Goal: Information Seeking & Learning: Understand process/instructions

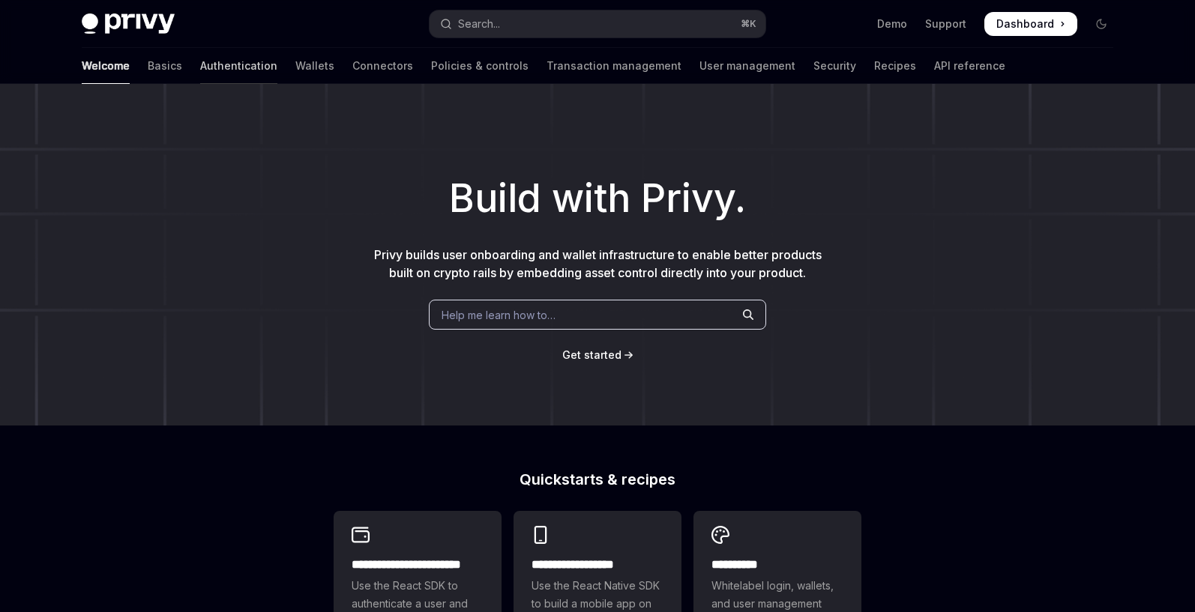
click at [200, 64] on link "Authentication" at bounding box center [238, 66] width 77 height 36
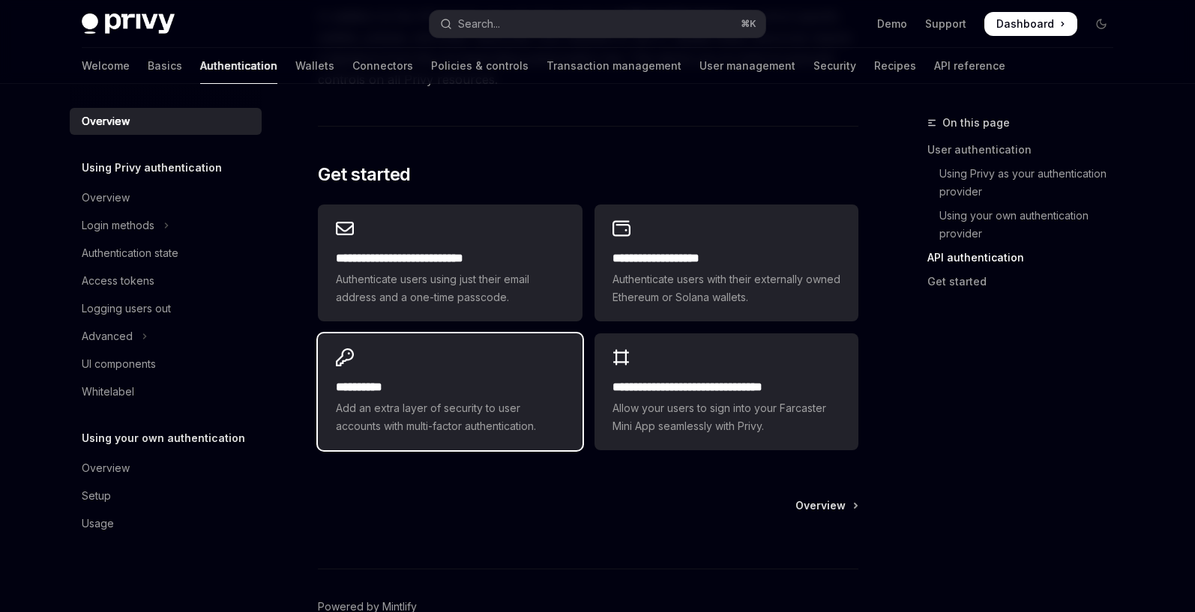
scroll to position [1216, 0]
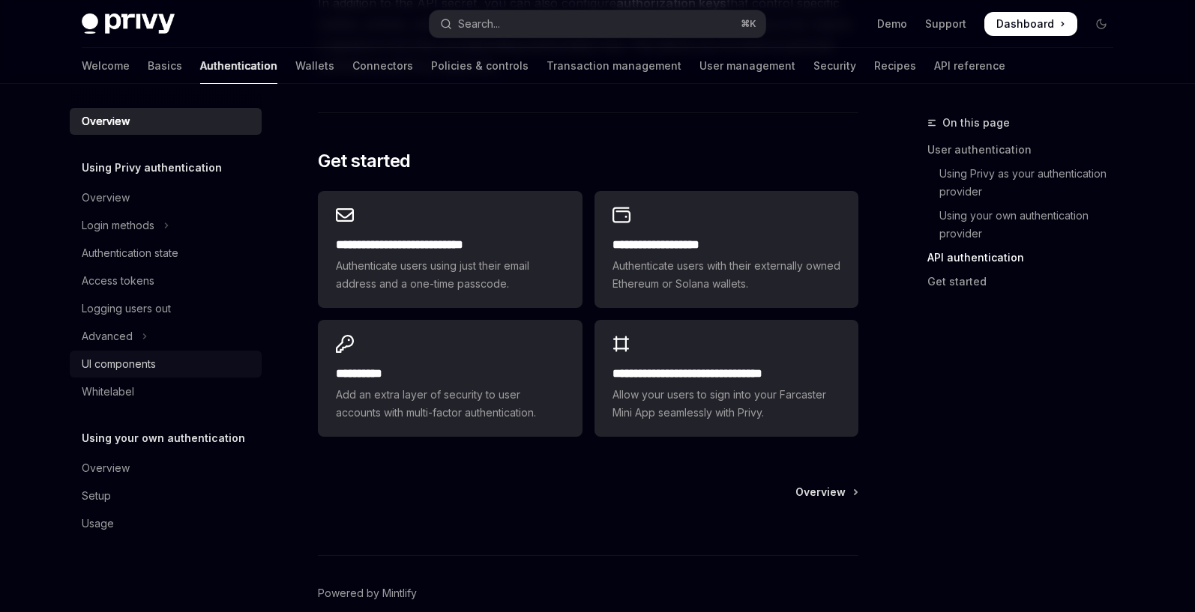
click at [127, 361] on div "UI components" at bounding box center [119, 364] width 74 height 18
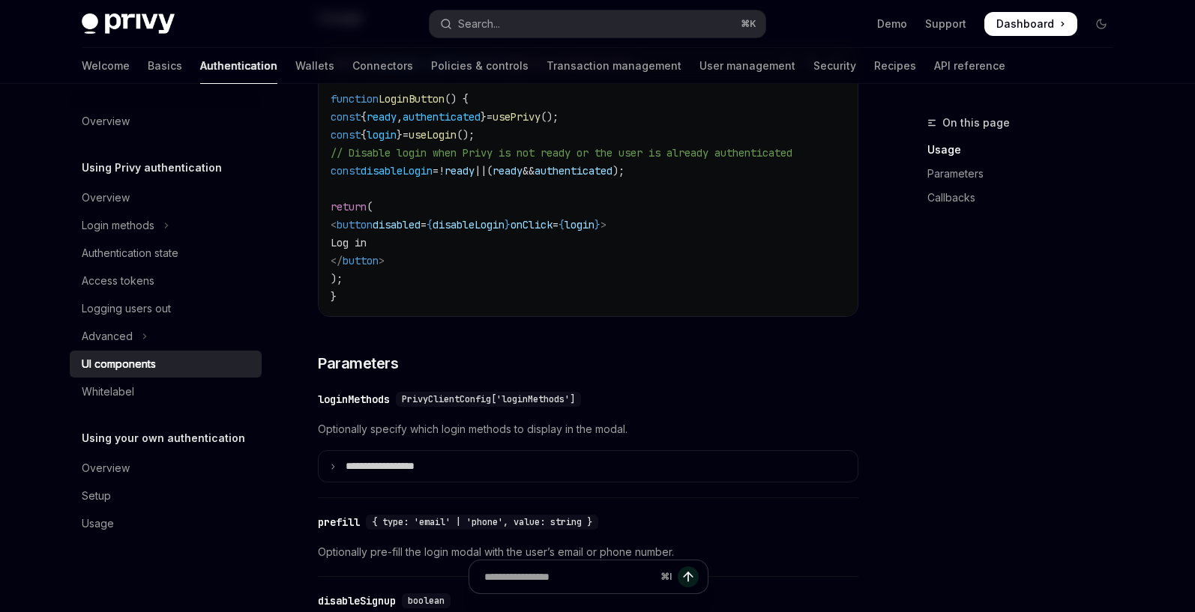
scroll to position [1079, 0]
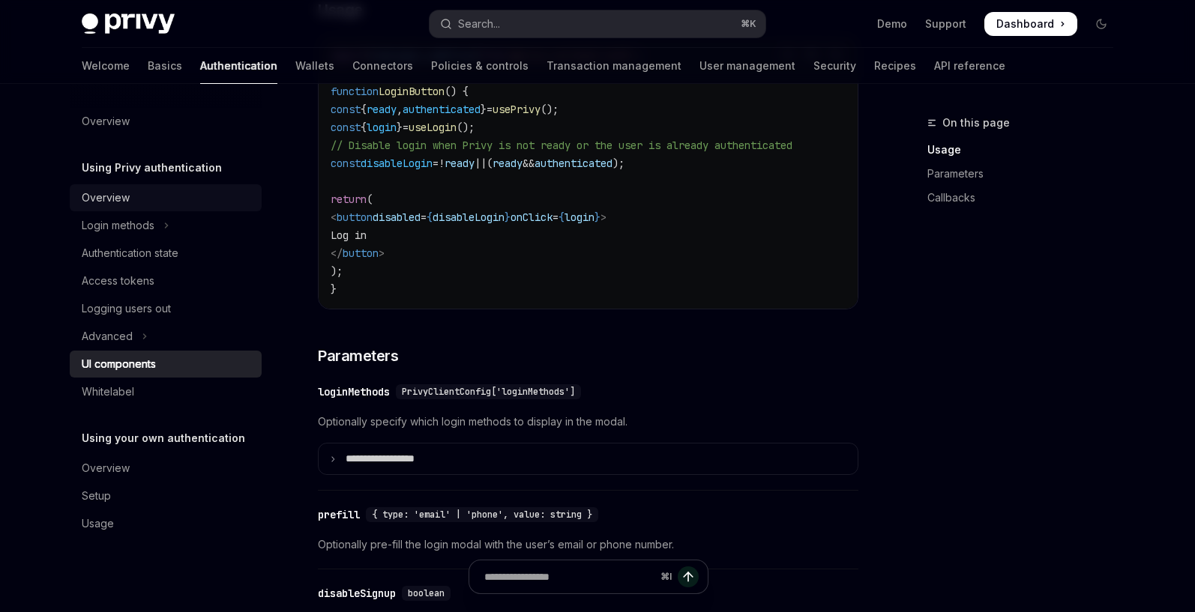
click at [121, 197] on div "Overview" at bounding box center [106, 198] width 48 height 18
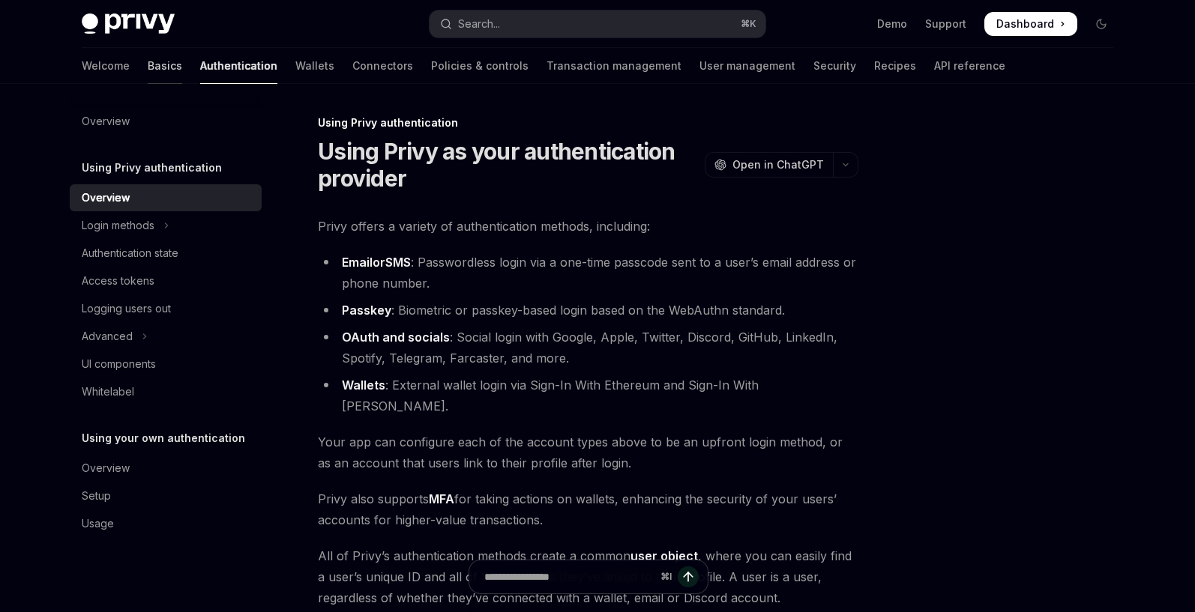
click at [148, 64] on link "Basics" at bounding box center [165, 66] width 34 height 36
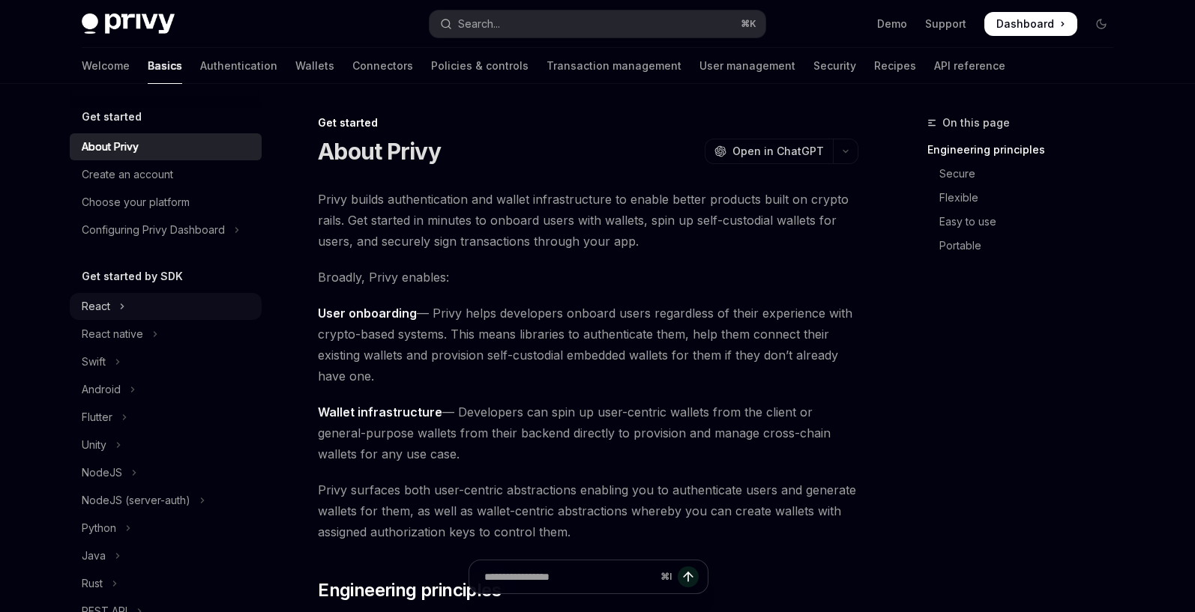
click at [112, 304] on button "React" at bounding box center [166, 306] width 192 height 27
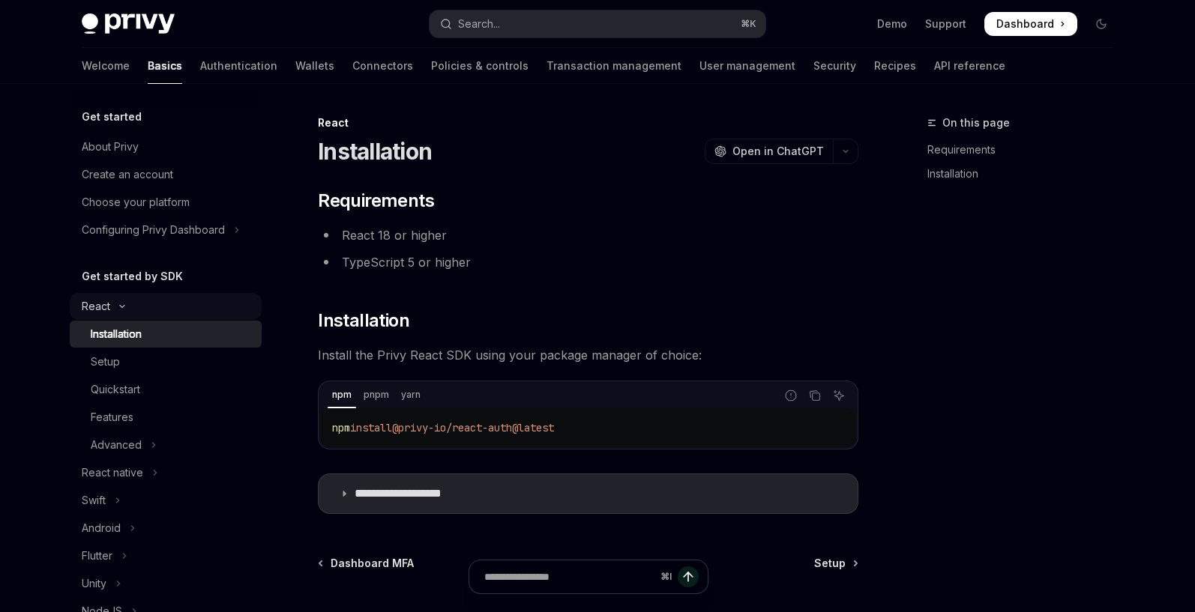
type textarea "*"
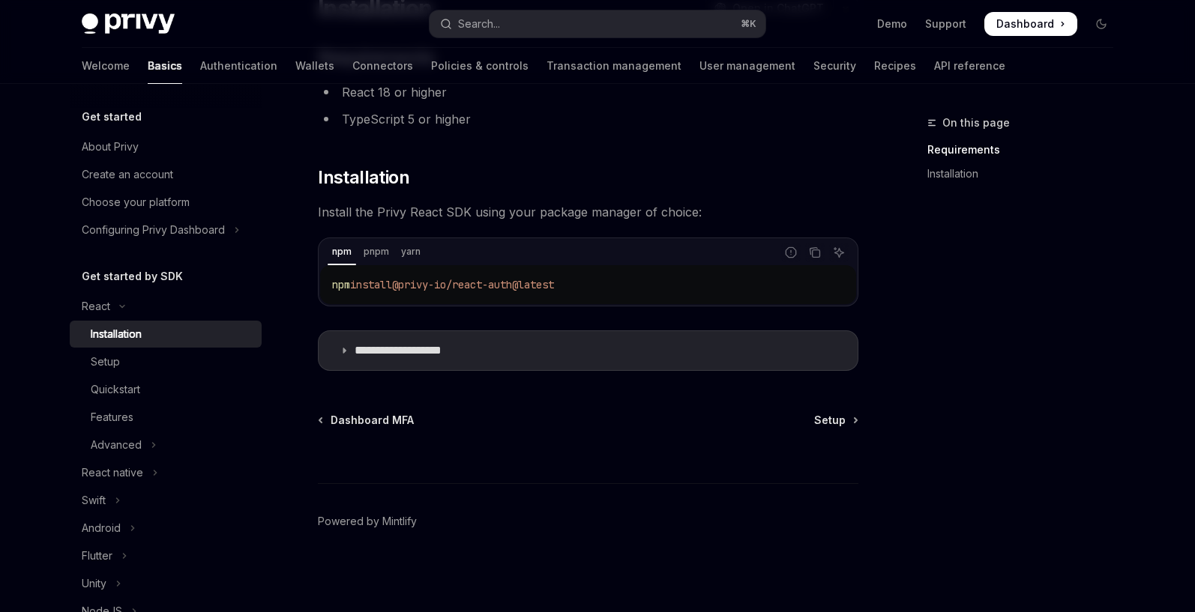
scroll to position [144, 0]
drag, startPoint x: 436, startPoint y: 358, endPoint x: 465, endPoint y: 354, distance: 29.6
click at [435, 359] on summary "**********" at bounding box center [588, 350] width 539 height 39
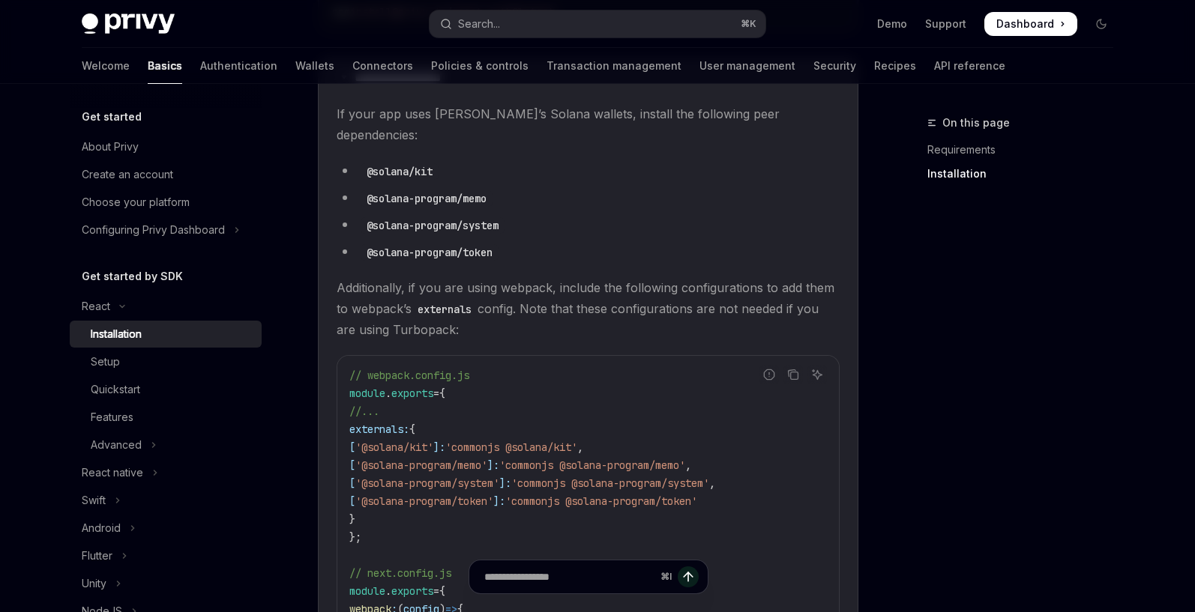
scroll to position [414, 0]
click at [380, 166] on code "@solana/kit" at bounding box center [399, 174] width 78 height 16
drag, startPoint x: 364, startPoint y: 151, endPoint x: 432, endPoint y: 156, distance: 68.3
click at [438, 166] on code "@solana/kit" at bounding box center [399, 174] width 78 height 16
copy code "@solana/kit"
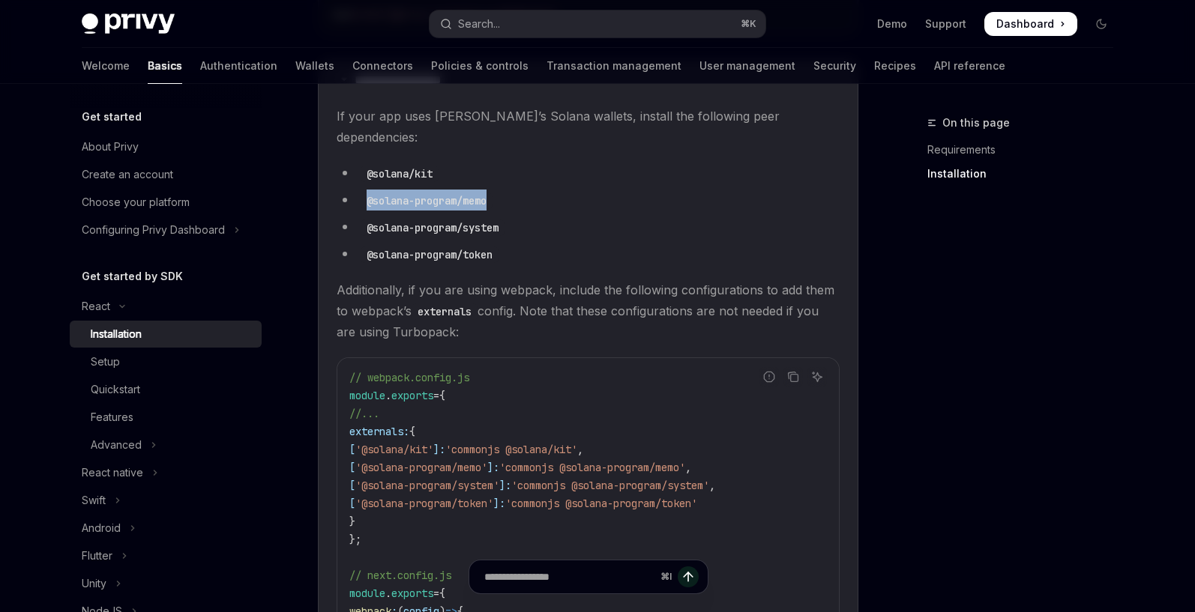
drag, startPoint x: 448, startPoint y: 179, endPoint x: 489, endPoint y: 183, distance: 41.4
click at [492, 193] on code "@solana-program/memo" at bounding box center [426, 201] width 132 height 16
copy code "@solana-program/memo"
drag, startPoint x: 367, startPoint y: 207, endPoint x: 358, endPoint y: 211, distance: 9.7
click at [504, 220] on code "@solana-program/system" at bounding box center [432, 228] width 144 height 16
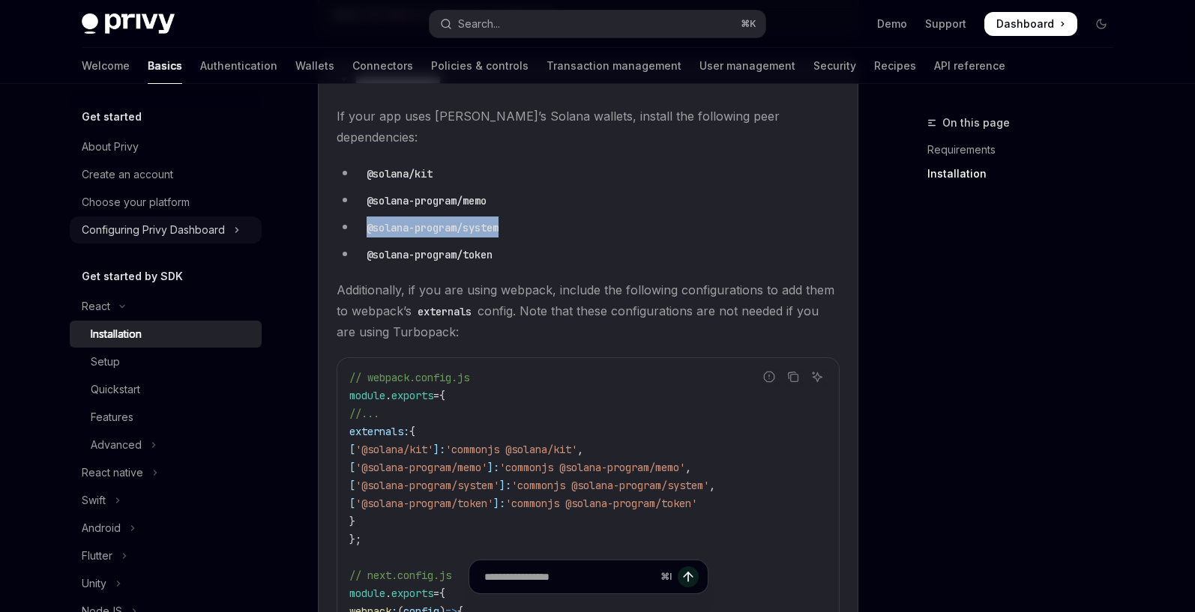
copy code "@solana-program/system"
click at [369, 247] on code "@solana-program/token" at bounding box center [429, 255] width 138 height 16
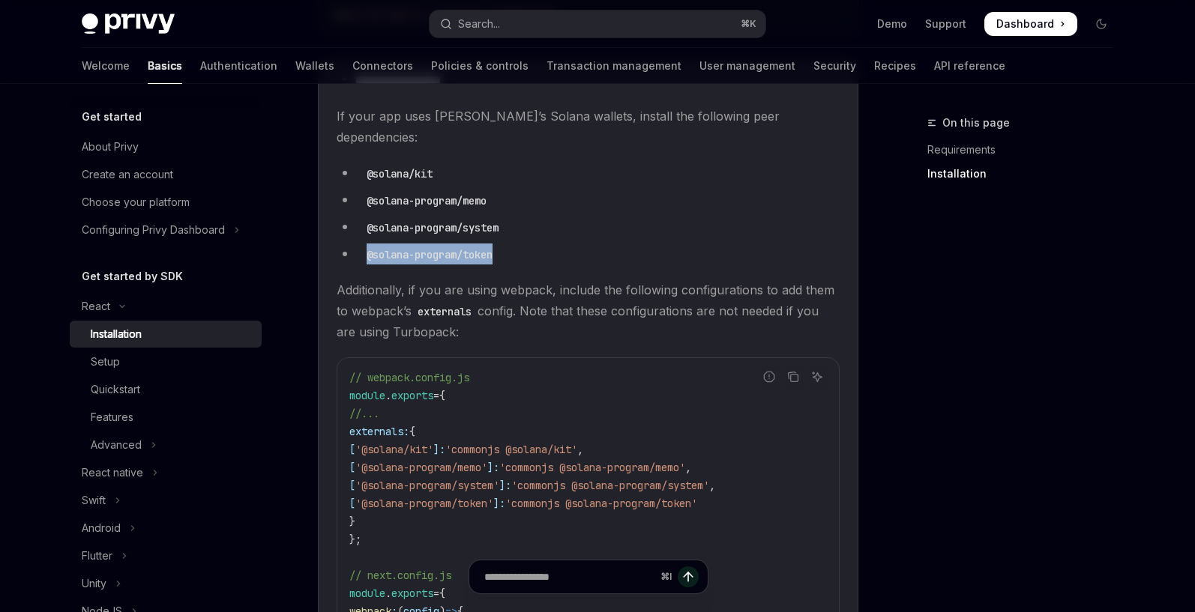
drag, startPoint x: 366, startPoint y: 232, endPoint x: 499, endPoint y: 236, distance: 132.7
click at [498, 247] on code "@solana-program/token" at bounding box center [429, 255] width 138 height 16
copy code "@solana-program/token"
